Goal: Transaction & Acquisition: Purchase product/service

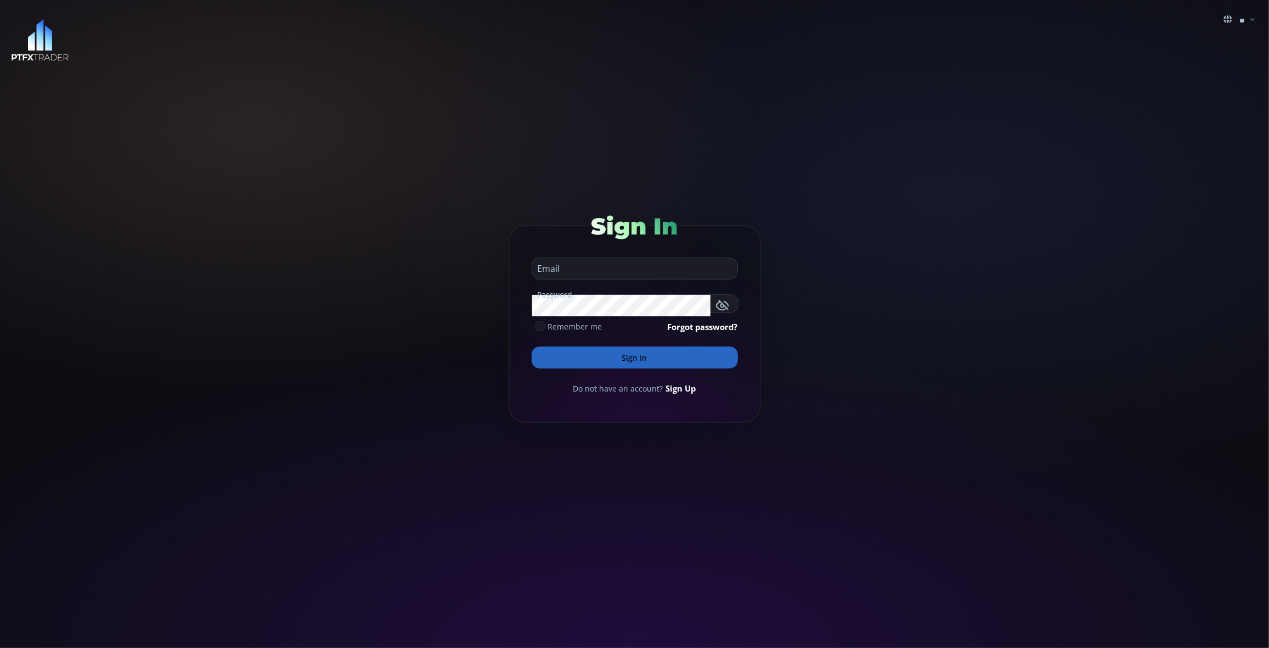
type input "**********"
click at [643, 355] on button "Sign In" at bounding box center [635, 357] width 206 height 22
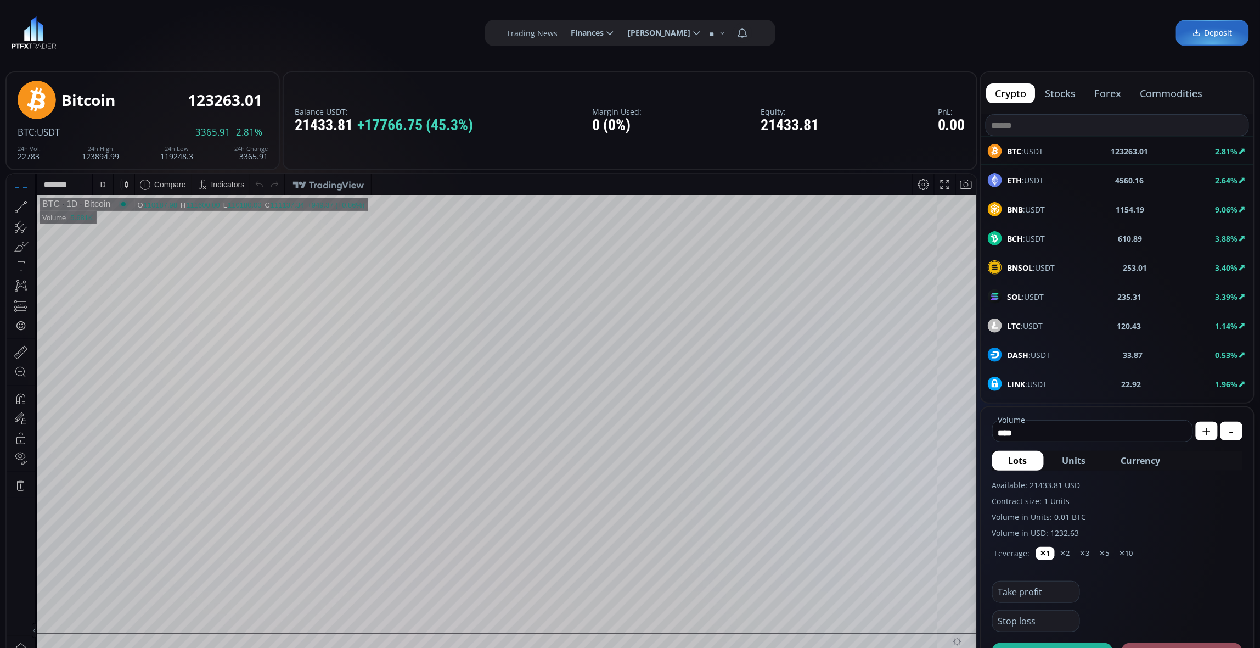
scroll to position [147, 0]
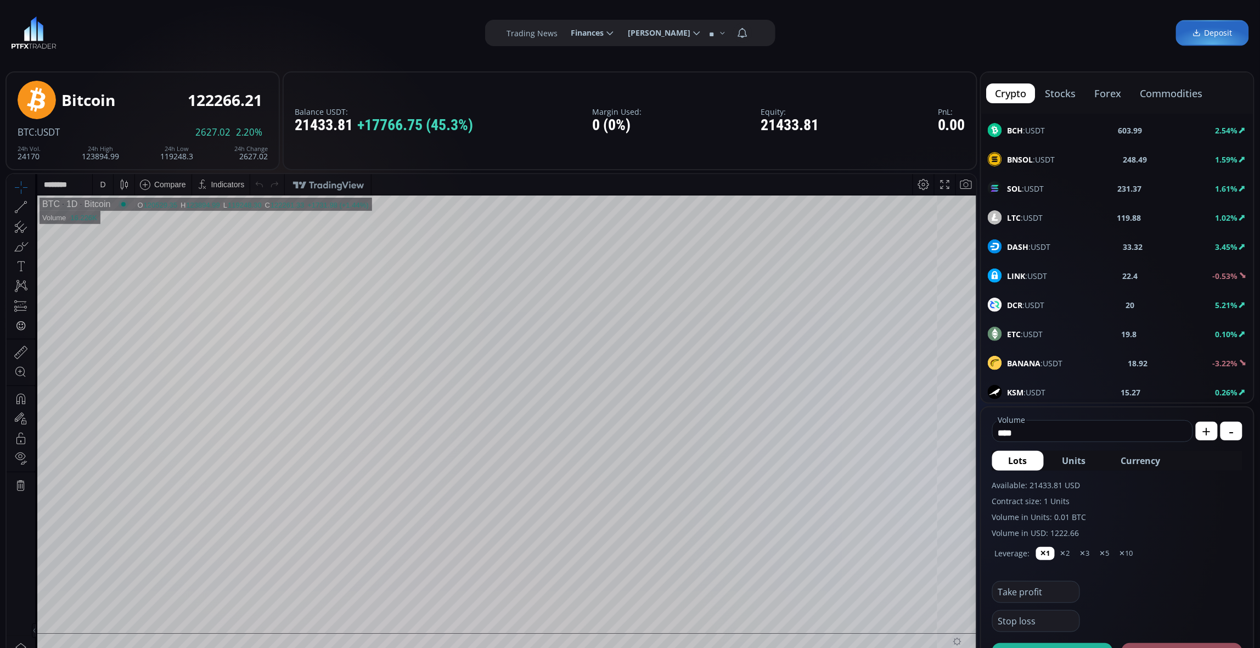
scroll to position [217, 0]
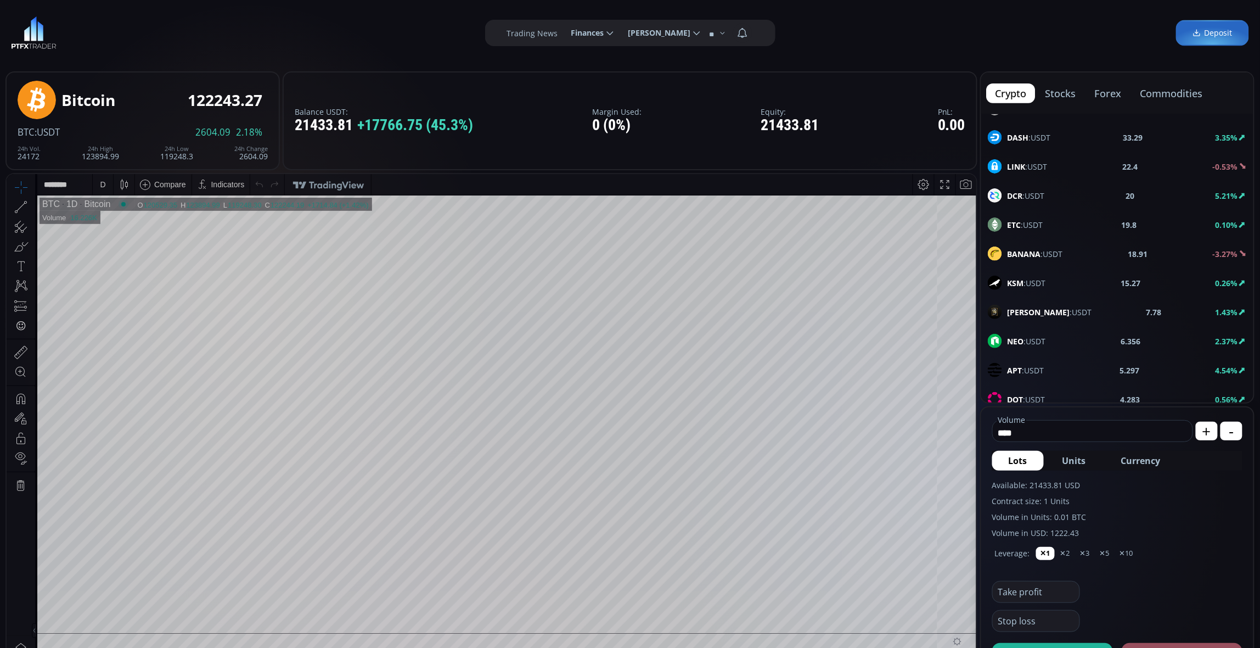
click at [1089, 306] on div "TRUMP :USDT 7.78 1.43%" at bounding box center [1117, 312] width 259 height 14
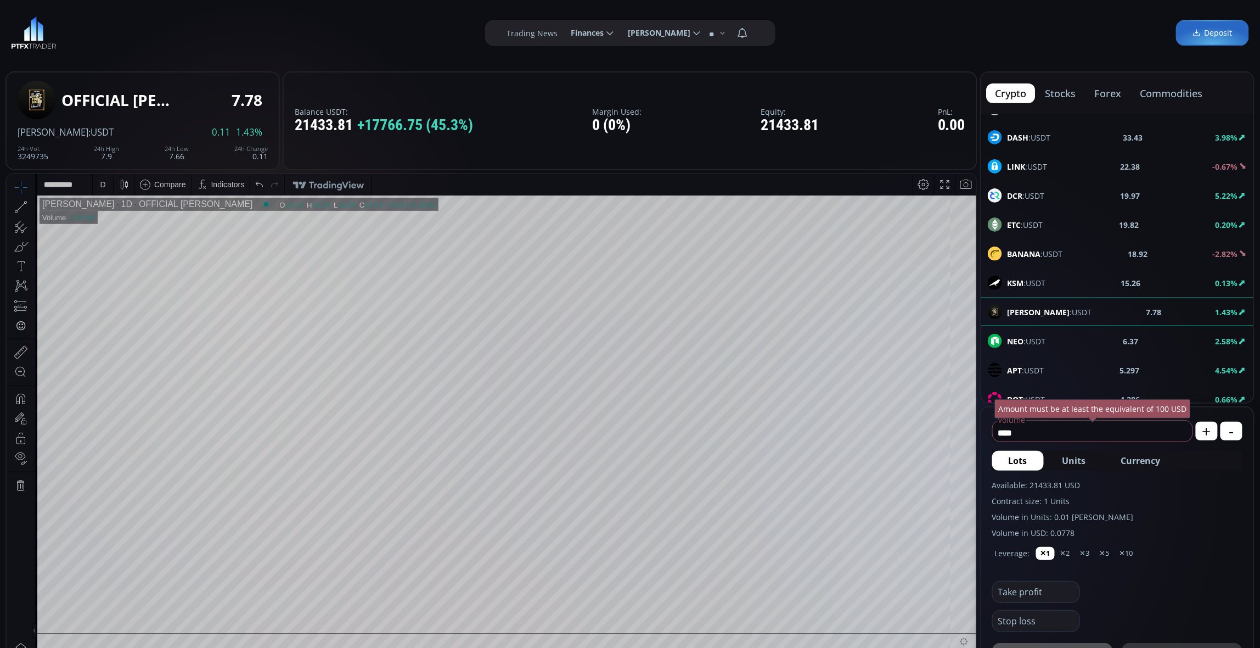
click at [976, 283] on html "**********" at bounding box center [492, 421] width 970 height 496
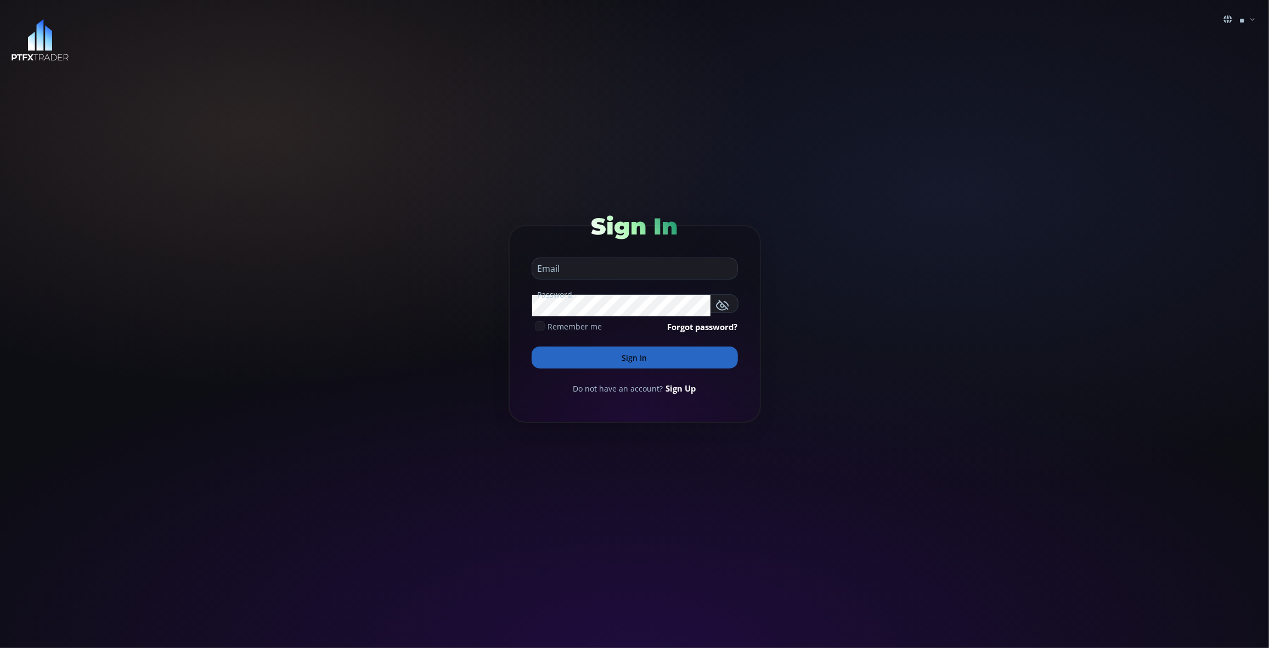
type input "**********"
click at [631, 358] on button "Sign In" at bounding box center [635, 357] width 206 height 22
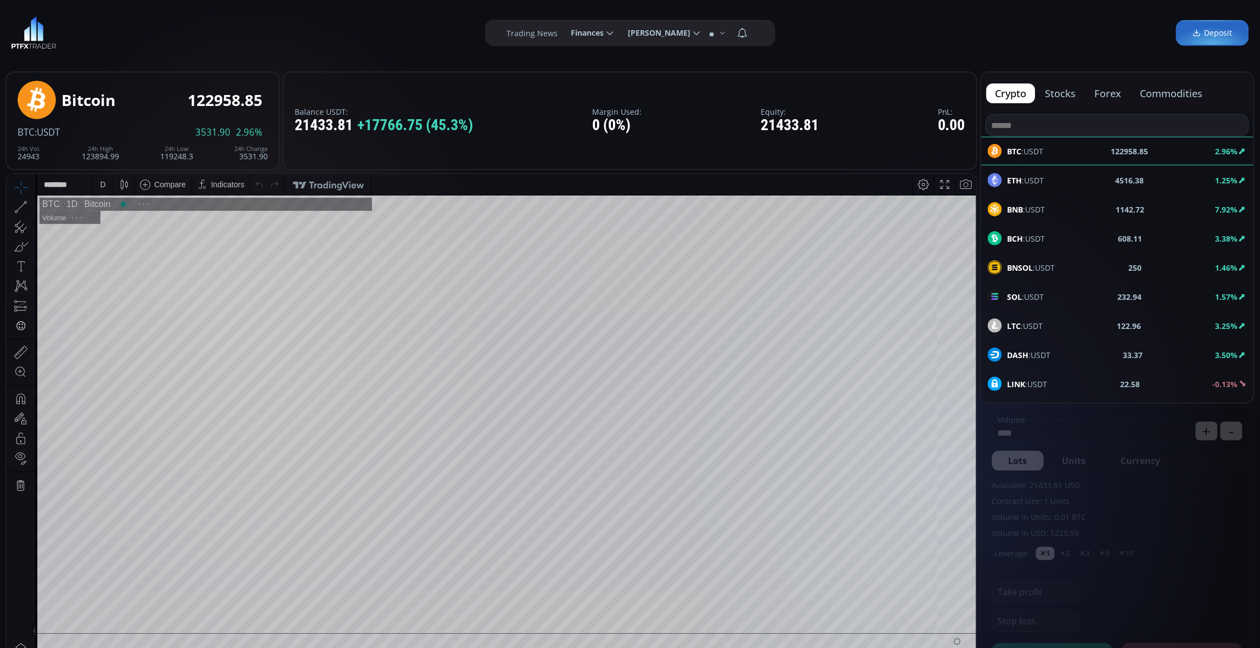
scroll to position [147, 0]
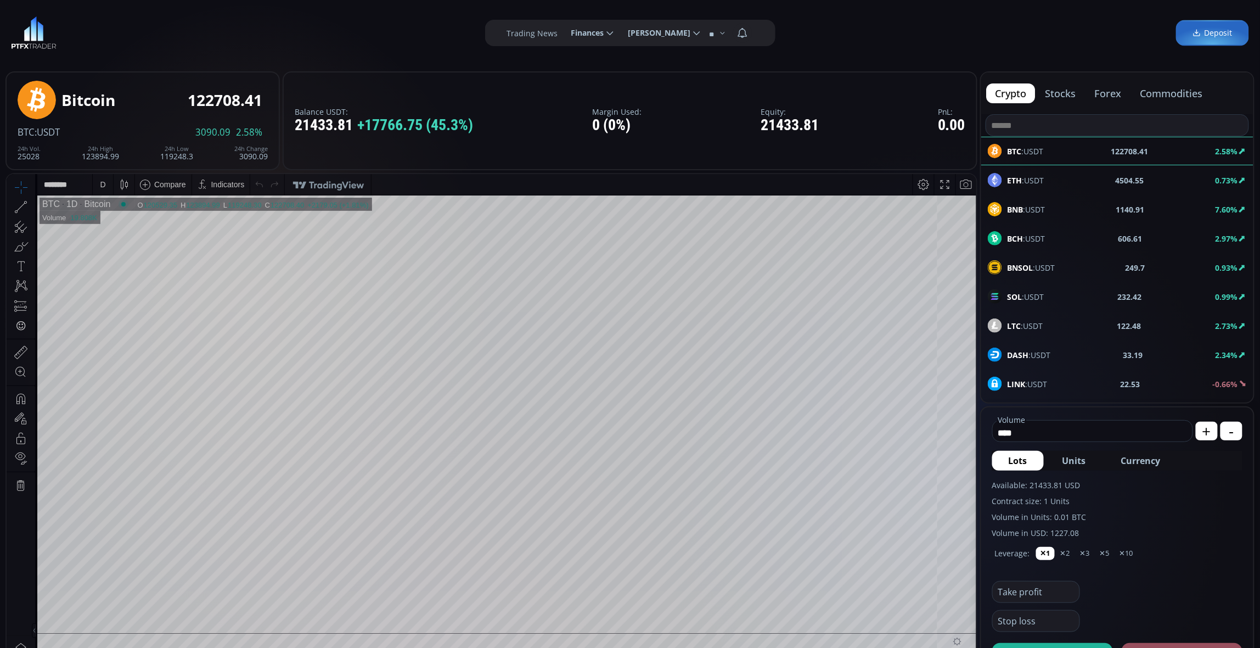
click at [105, 187] on div "D" at bounding box center [102, 183] width 9 height 21
click at [121, 275] on div "30 minutes" at bounding box center [117, 276] width 37 height 9
click at [108, 189] on div "30 m" at bounding box center [105, 183] width 15 height 21
click at [121, 260] on div "15 minutes" at bounding box center [117, 259] width 37 height 9
click at [108, 187] on div "15 m" at bounding box center [105, 183] width 15 height 9
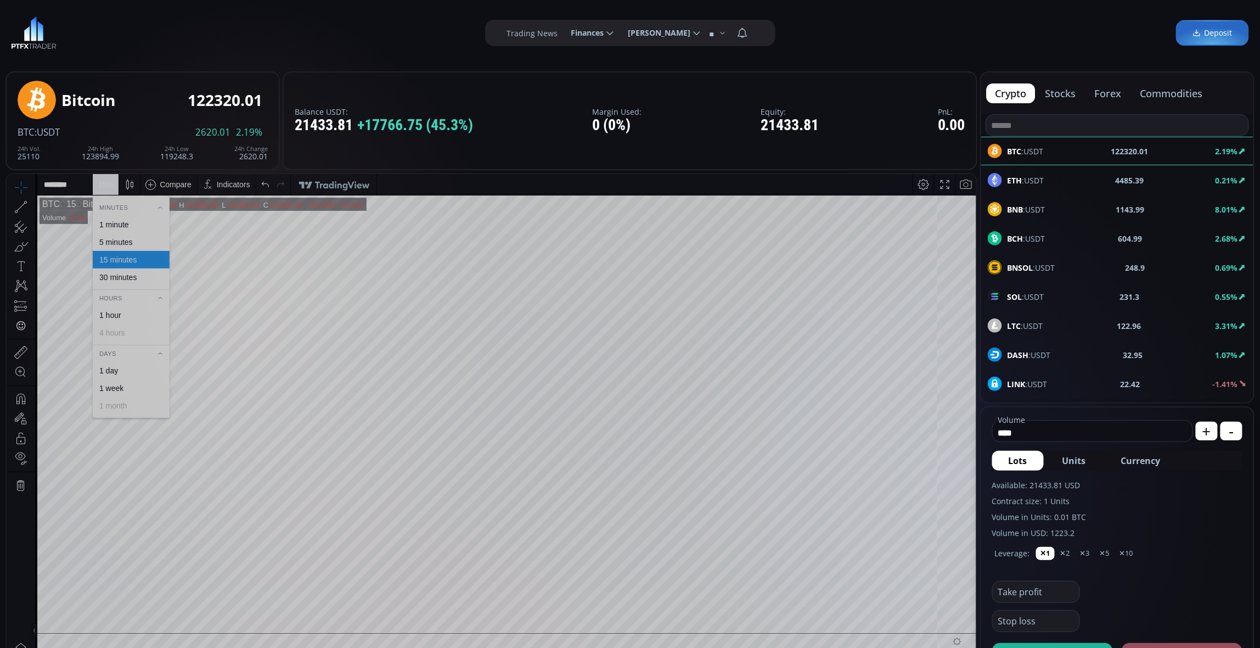
click at [120, 241] on div "5 minutes" at bounding box center [115, 241] width 33 height 9
click at [104, 189] on div "5 m" at bounding box center [103, 183] width 10 height 21
click at [105, 224] on div "1 minute" at bounding box center [114, 224] width 30 height 9
